Goal: Task Accomplishment & Management: Use online tool/utility

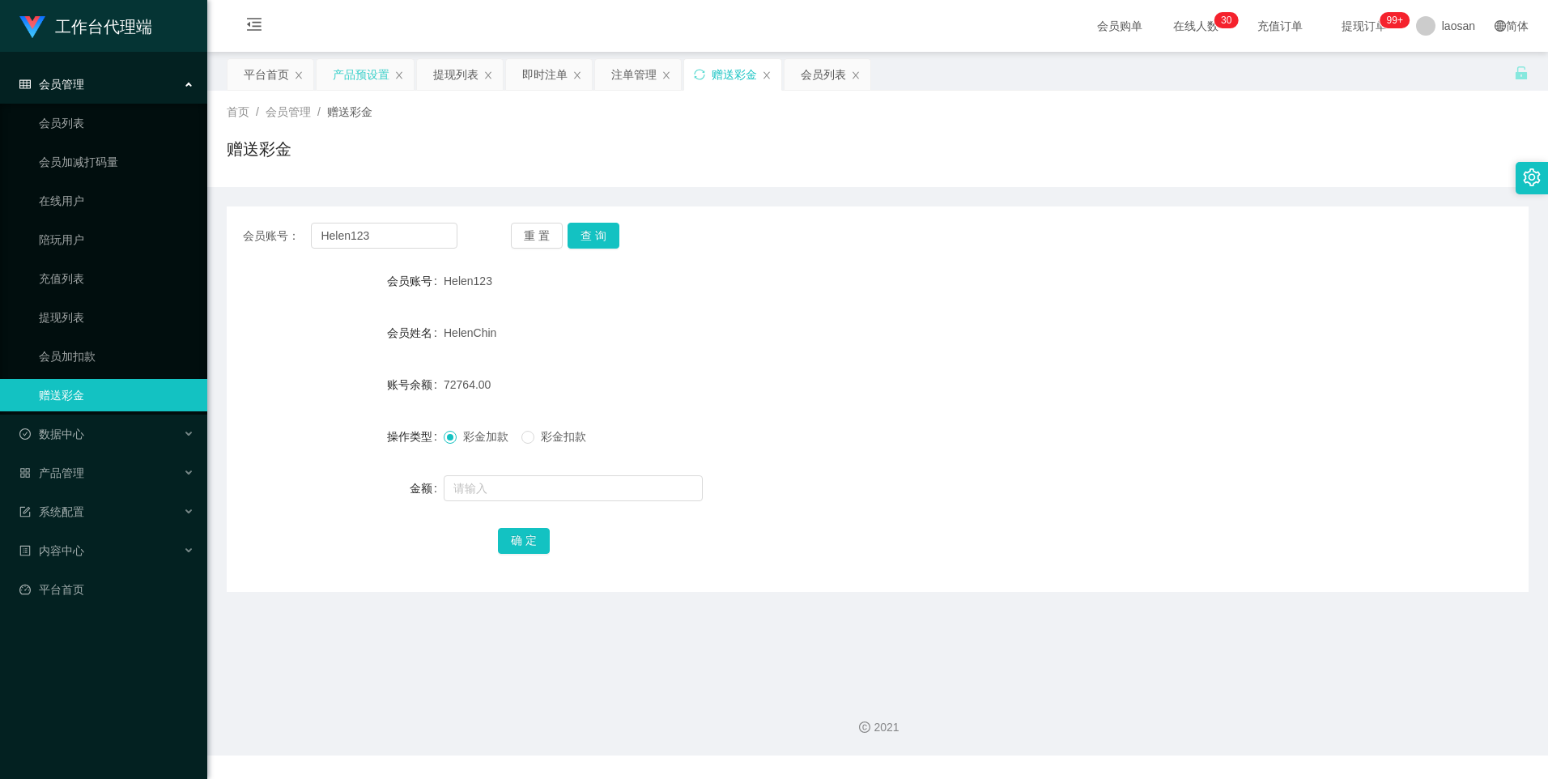
click at [346, 79] on div "产品预设置" at bounding box center [361, 74] width 57 height 31
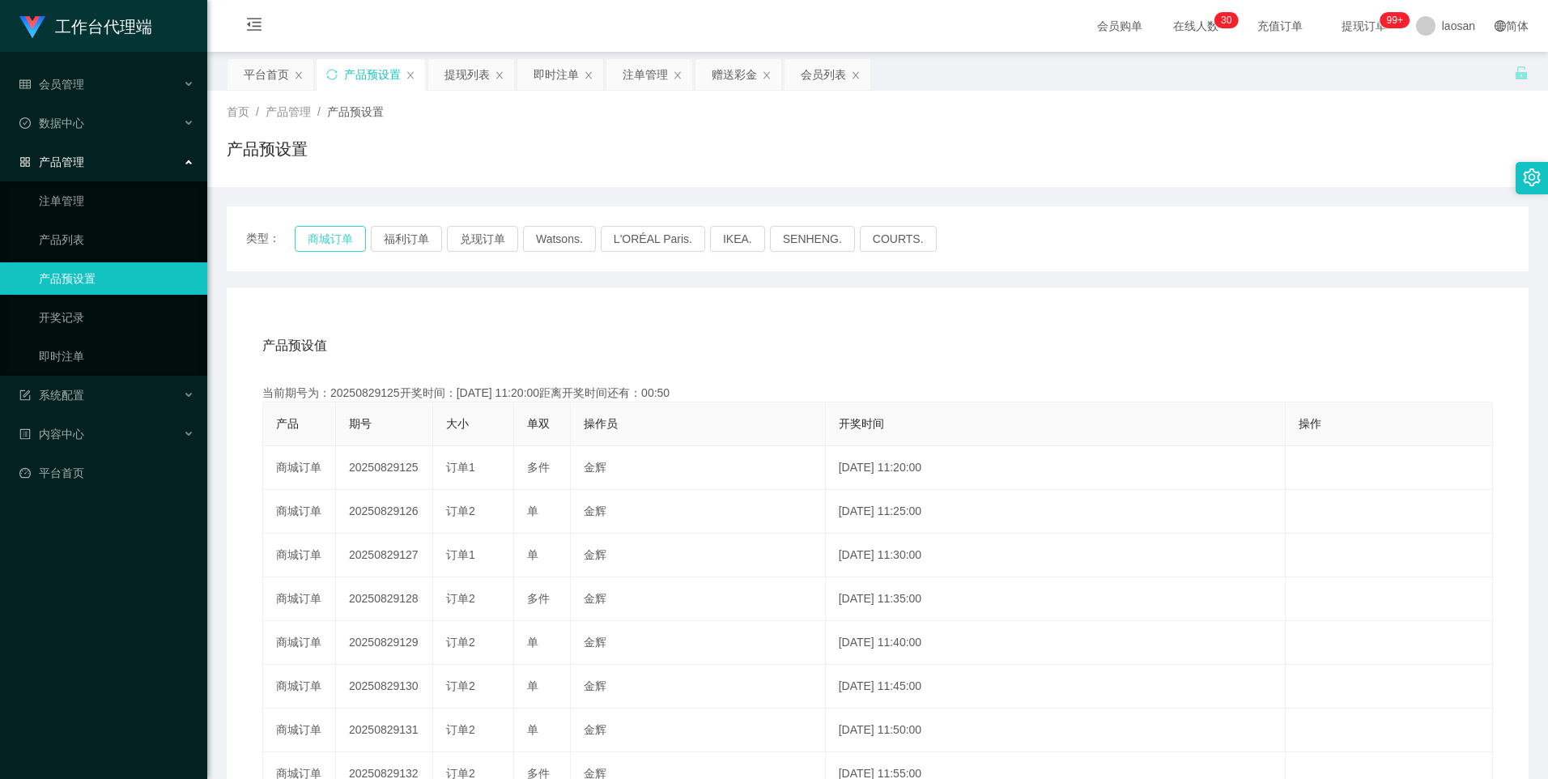
click at [337, 243] on button "商城订单" at bounding box center [330, 239] width 71 height 26
click at [337, 240] on button "商城订单" at bounding box center [330, 239] width 71 height 26
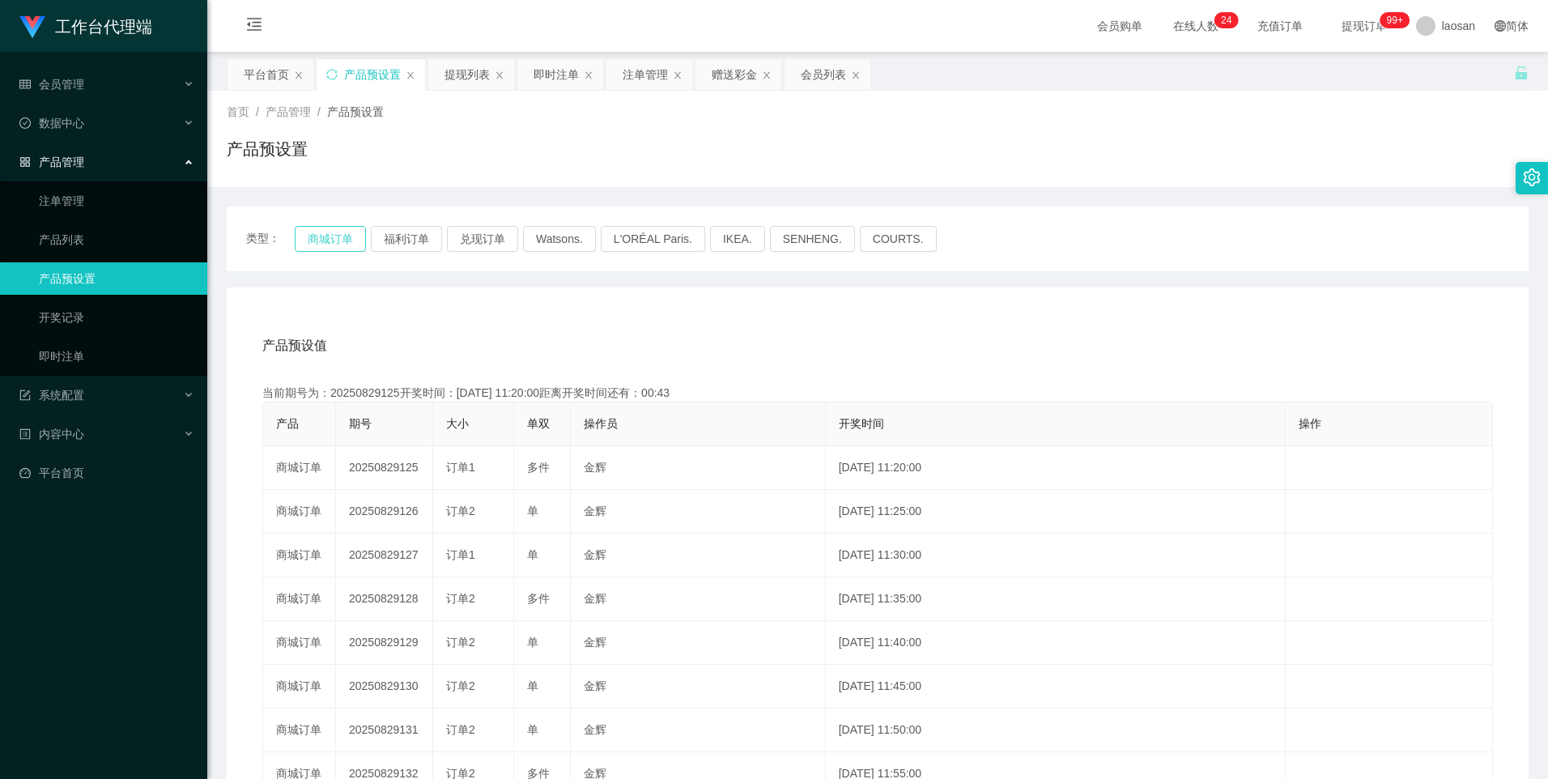
click at [337, 240] on button "商城订单" at bounding box center [330, 239] width 71 height 26
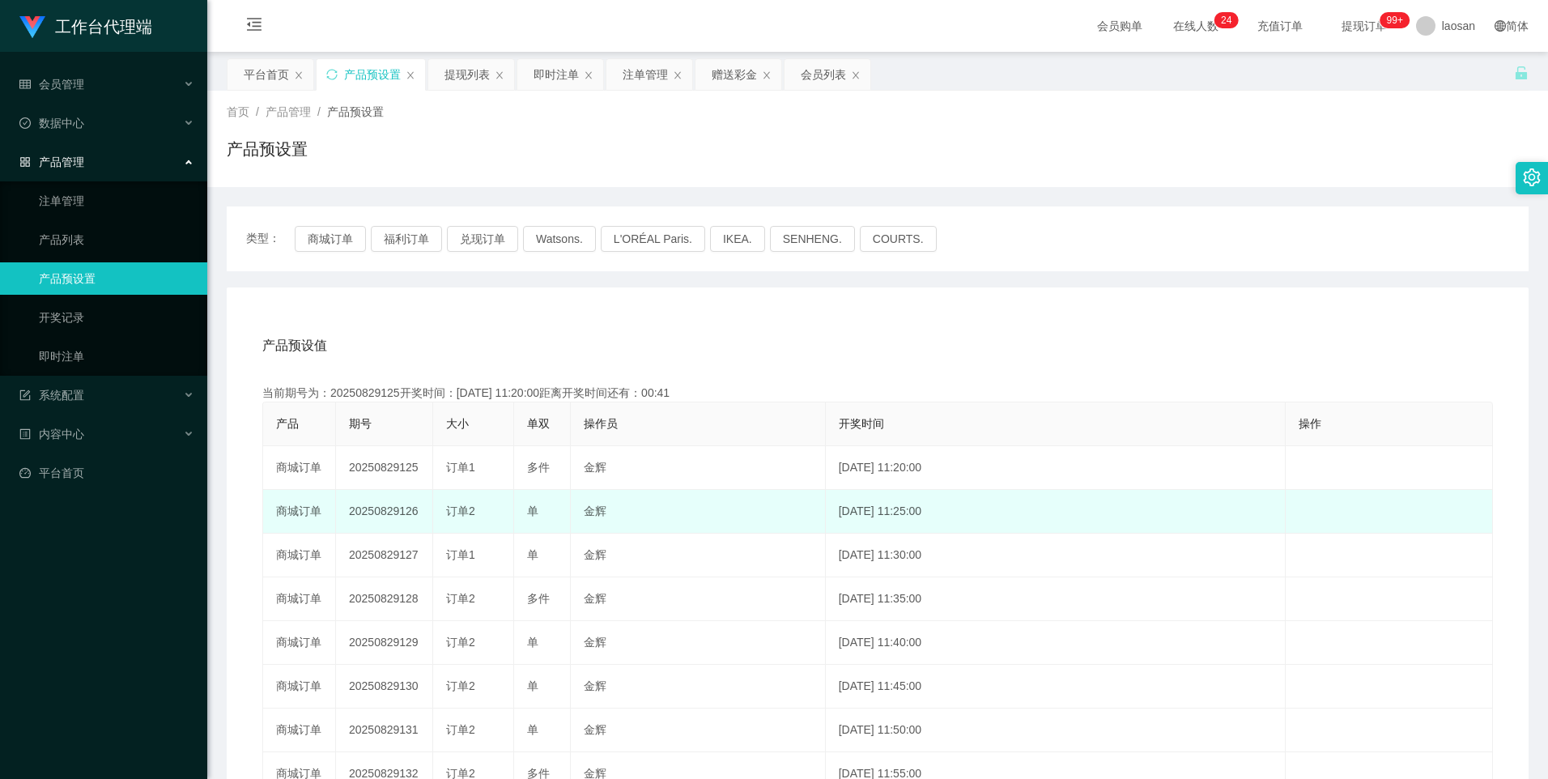
drag, startPoint x: 401, startPoint y: 513, endPoint x: 478, endPoint y: 506, distance: 77.3
click at [478, 506] on tr "商城订单 20250829126 订单2 单 [PERSON_NAME] [DATE] 11:25:00 编 辑 限制投注" at bounding box center [878, 512] width 1230 height 44
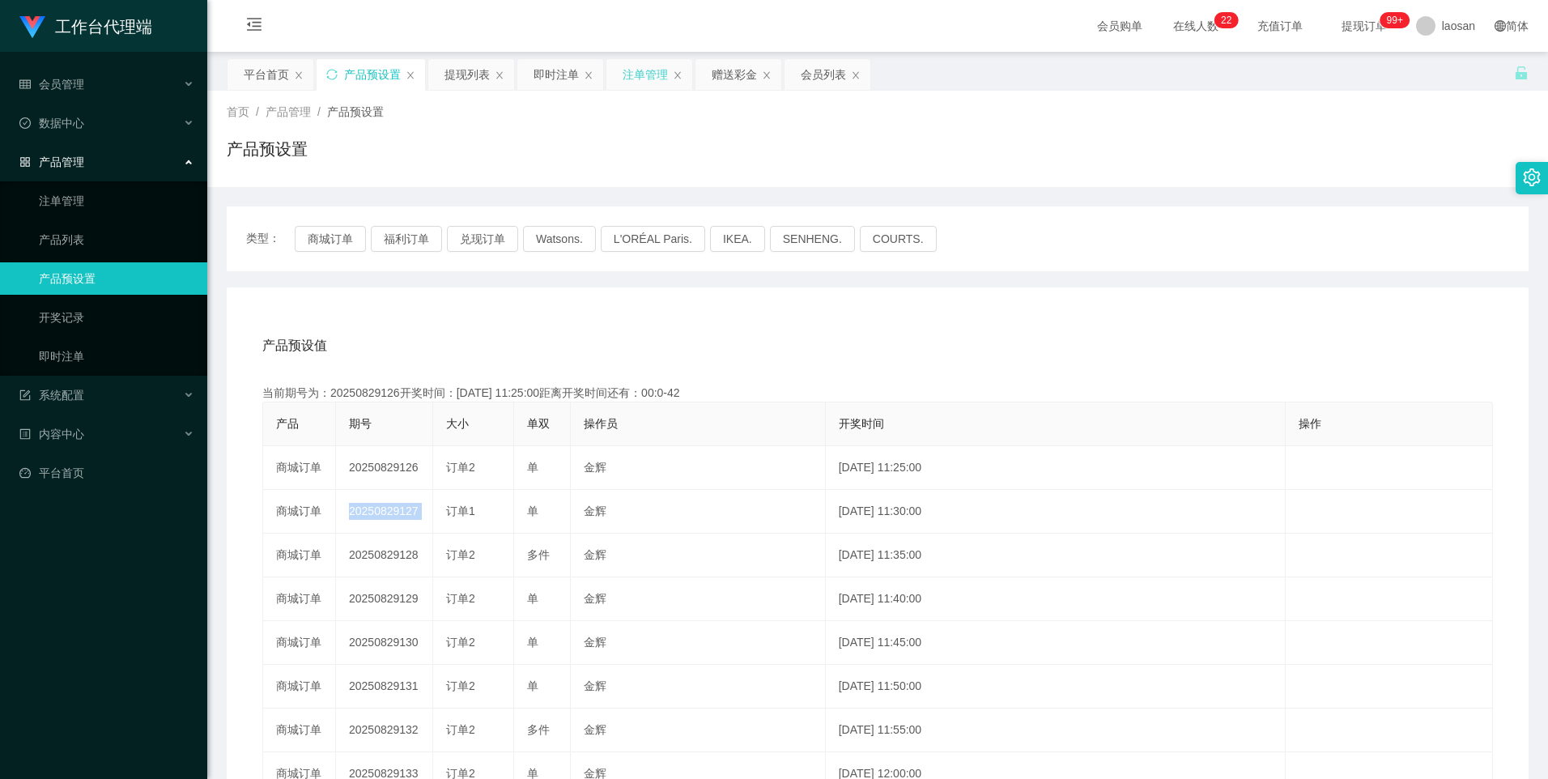
click at [640, 83] on div "注单管理" at bounding box center [645, 74] width 45 height 31
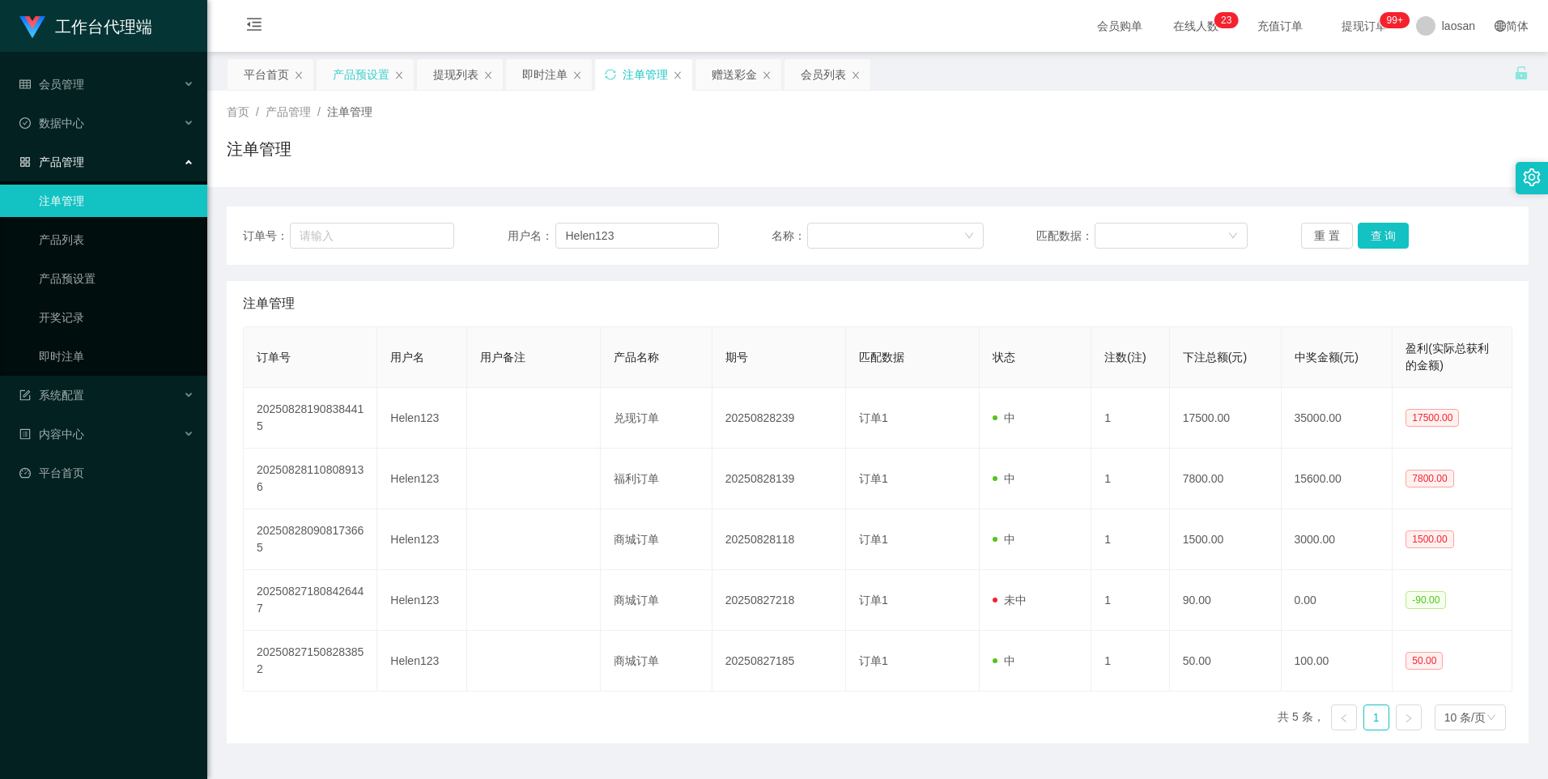
click at [340, 71] on div "产品预设置" at bounding box center [361, 74] width 57 height 31
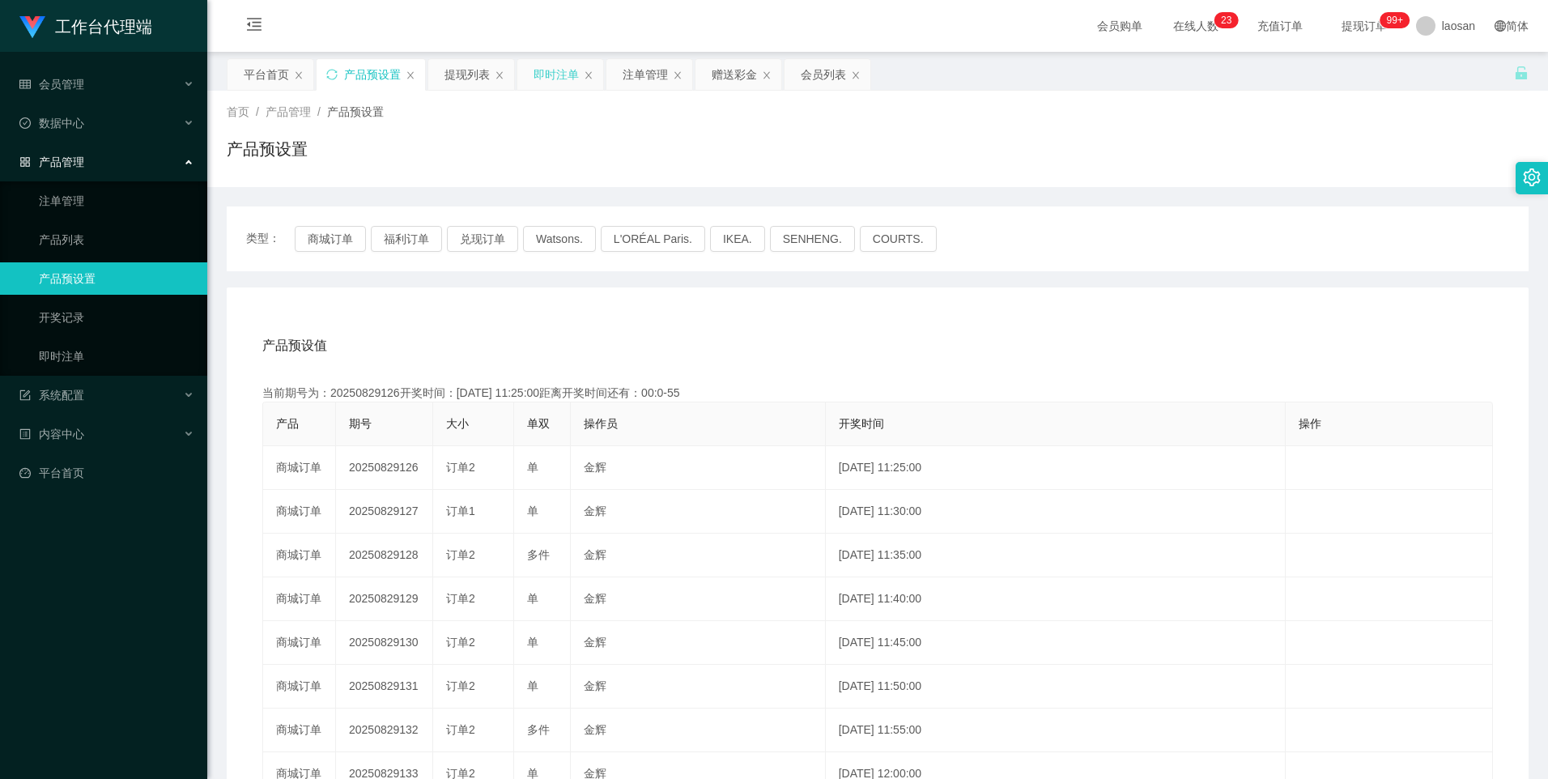
click at [555, 72] on div "即时注单" at bounding box center [556, 74] width 45 height 31
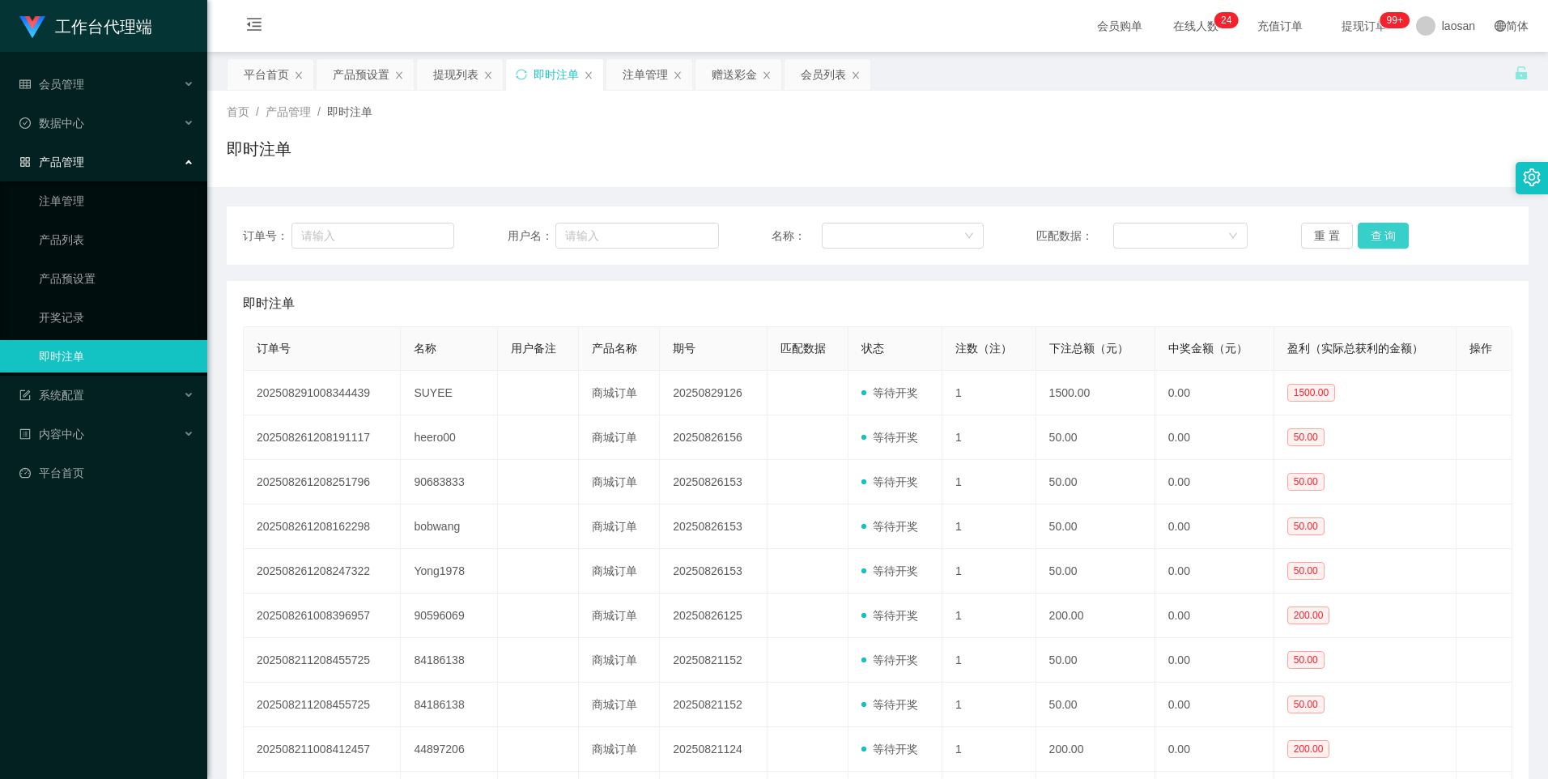
click at [1378, 228] on button "查 询" at bounding box center [1384, 236] width 52 height 26
drag, startPoint x: 1378, startPoint y: 228, endPoint x: 1201, endPoint y: 286, distance: 185.6
click at [1378, 229] on button "查 询" at bounding box center [1384, 236] width 52 height 26
